Goal: Information Seeking & Learning: Learn about a topic

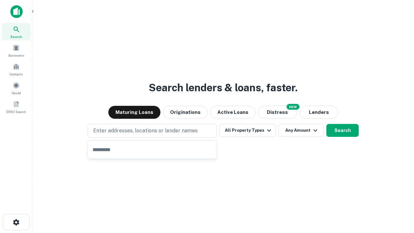
type input "**********"
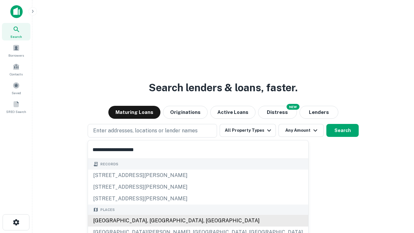
click at [155, 221] on div "[GEOGRAPHIC_DATA], [GEOGRAPHIC_DATA], [GEOGRAPHIC_DATA]" at bounding box center [198, 221] width 220 height 12
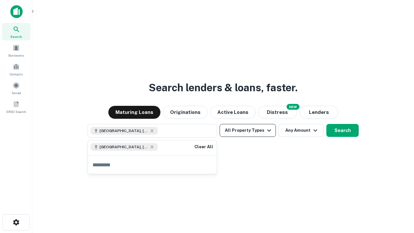
click at [248, 130] on button "All Property Types" at bounding box center [248, 130] width 56 height 13
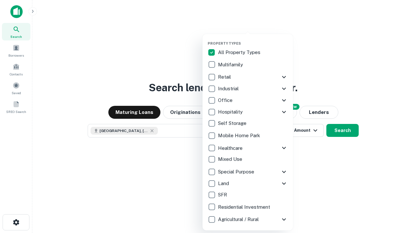
click at [253, 39] on button "button" at bounding box center [253, 39] width 91 height 0
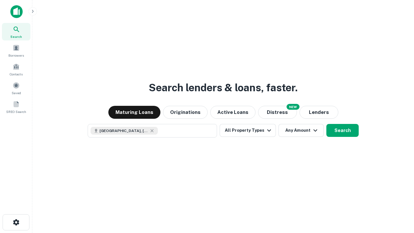
scroll to position [10, 0]
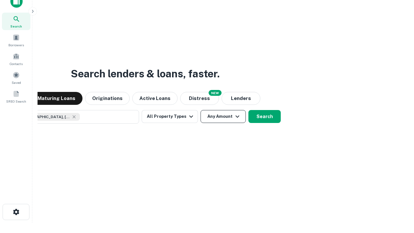
click at [200, 110] on button "Any Amount" at bounding box center [222, 116] width 45 height 13
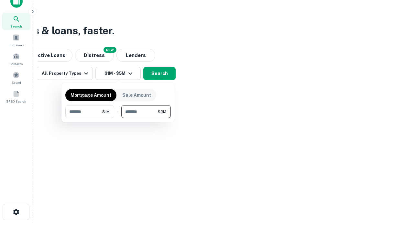
type input "*******"
click at [118, 118] on button "button" at bounding box center [117, 118] width 105 height 0
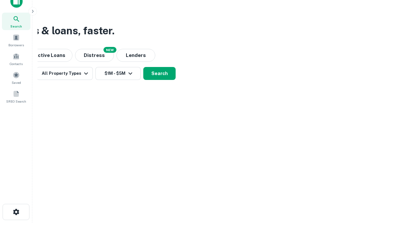
scroll to position [10, 0]
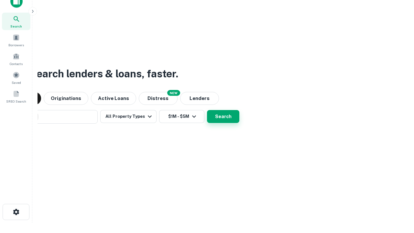
click at [207, 110] on button "Search" at bounding box center [223, 116] width 32 height 13
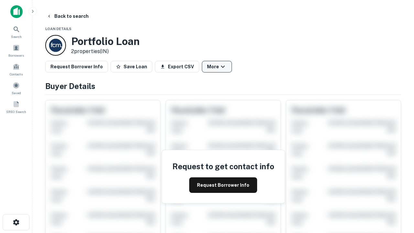
click at [217, 67] on button "More" at bounding box center [217, 67] width 30 height 12
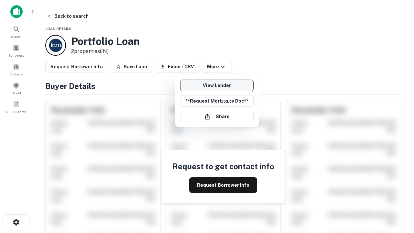
click at [217, 85] on link "View Lender" at bounding box center [216, 86] width 73 height 12
